Goal: Information Seeking & Learning: Learn about a topic

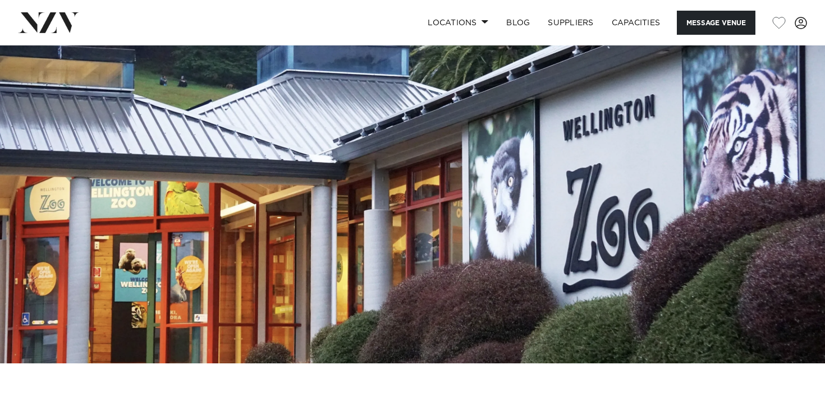
scroll to position [63, 0]
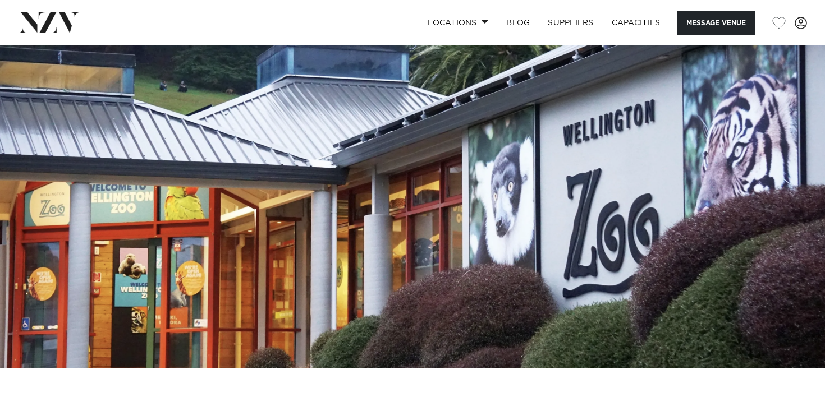
click at [481, 261] on img at bounding box center [412, 175] width 825 height 387
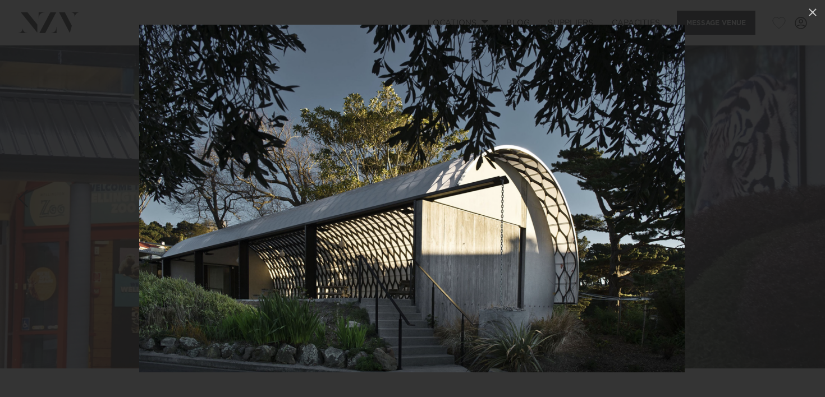
click at [647, 216] on img at bounding box center [411, 199] width 545 height 348
click at [759, 43] on div at bounding box center [412, 198] width 825 height 397
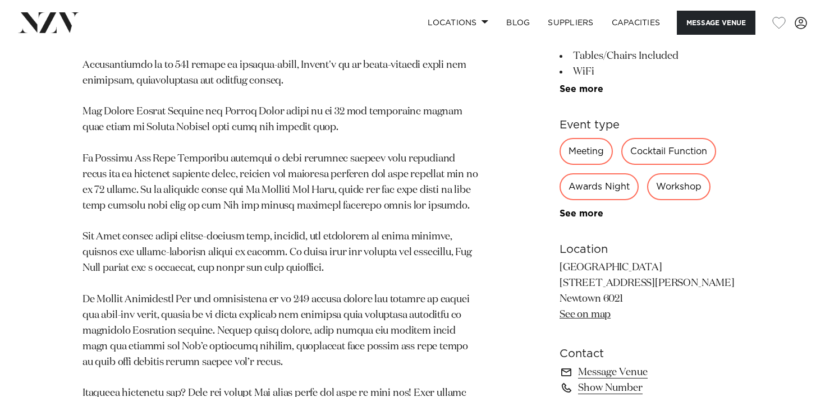
scroll to position [796, 0]
click at [481, 240] on div "Wellington Te Nukuao [GEOGRAPHIC_DATA] A meeting at [GEOGRAPHIC_DATA] is anythi…" at bounding box center [412, 134] width 807 height 906
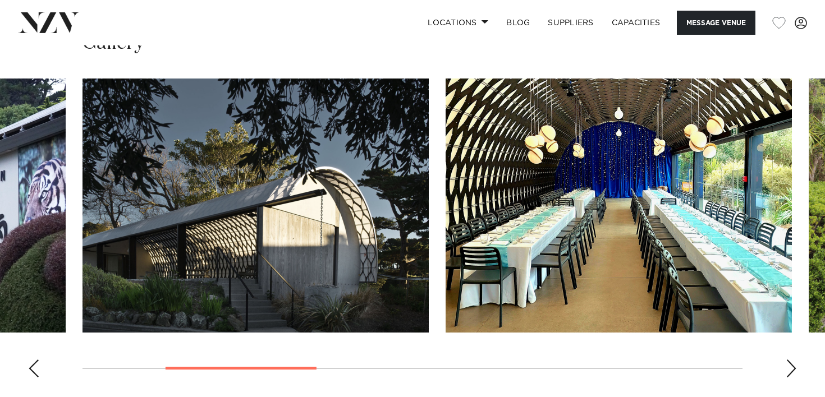
scroll to position [1370, 0]
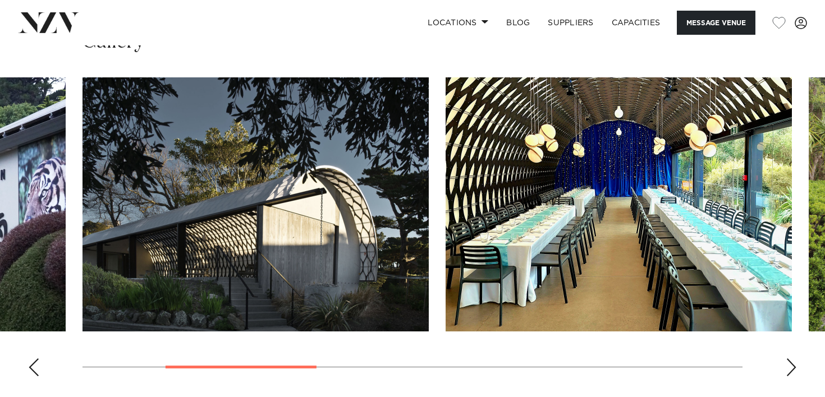
click at [784, 250] on img "3 / 8" at bounding box center [619, 204] width 346 height 254
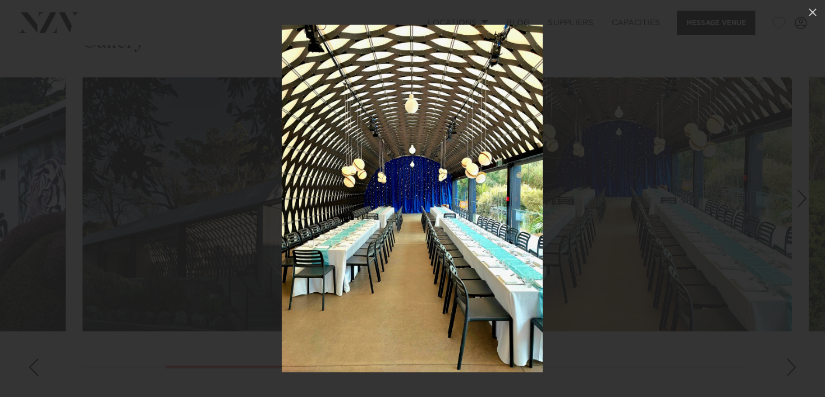
click at [651, 215] on div at bounding box center [412, 198] width 825 height 397
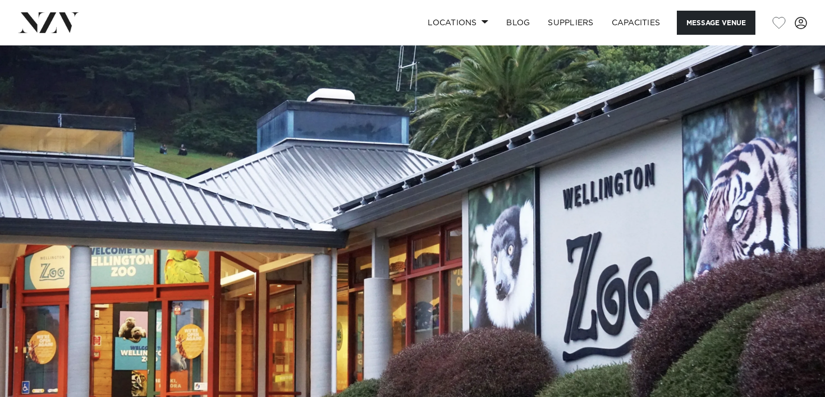
click at [584, 174] on img at bounding box center [412, 238] width 825 height 387
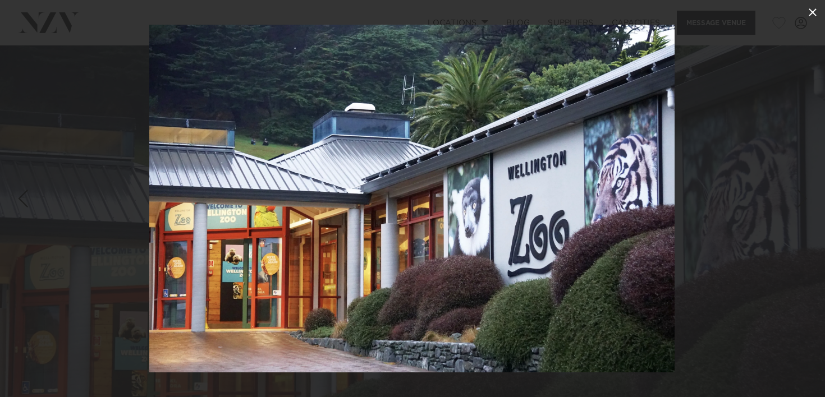
click at [815, 11] on icon at bounding box center [812, 12] width 13 height 13
